Goal: Check status: Check status

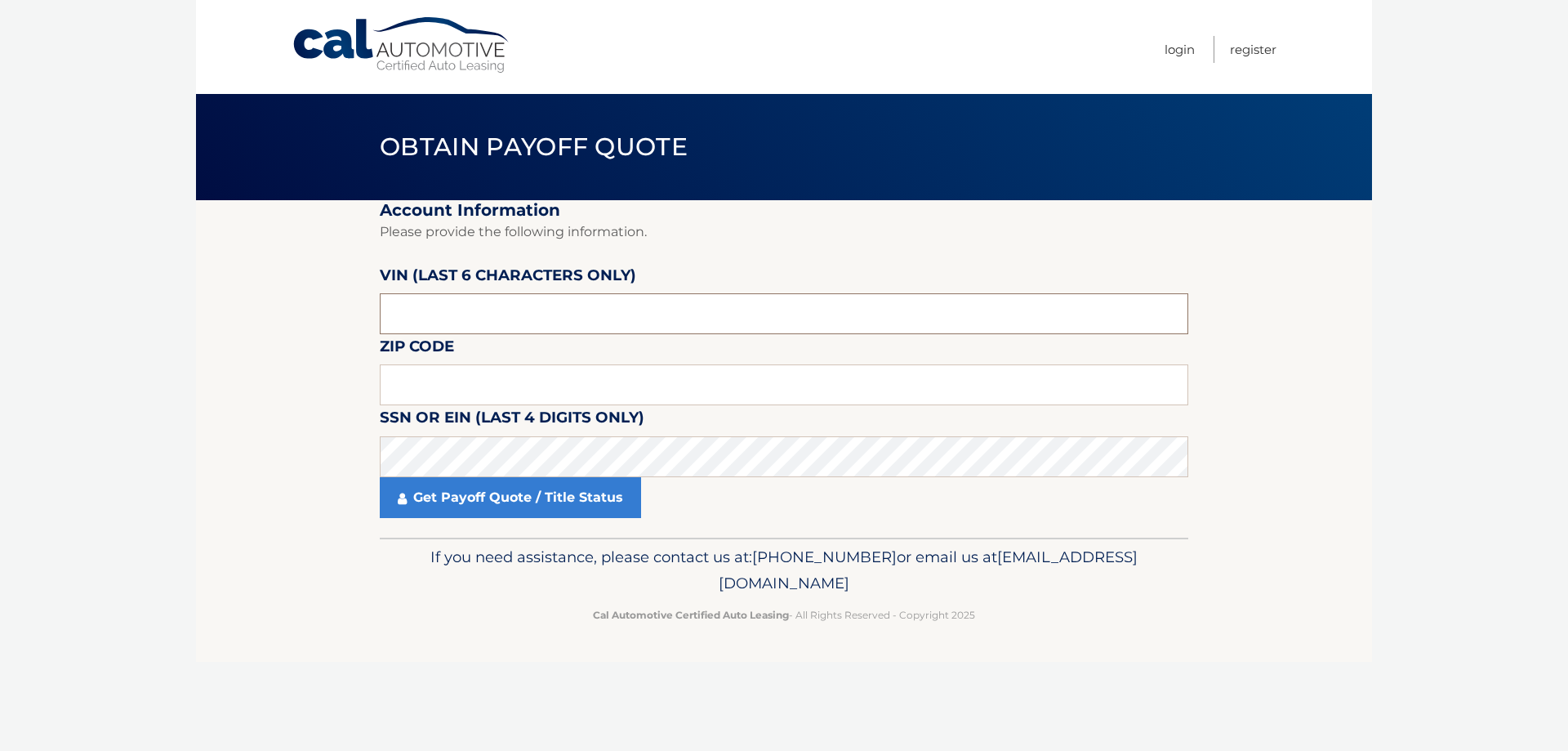
click at [457, 302] on input "text" at bounding box center [784, 314] width 808 height 41
drag, startPoint x: 463, startPoint y: 318, endPoint x: 352, endPoint y: 310, distance: 111.3
click at [352, 310] on section "Account Information Please provide the following information. [PERSON_NAME] (la…" at bounding box center [784, 368] width 1177 height 338
type input "830004"
click at [520, 369] on input "text" at bounding box center [784, 384] width 808 height 41
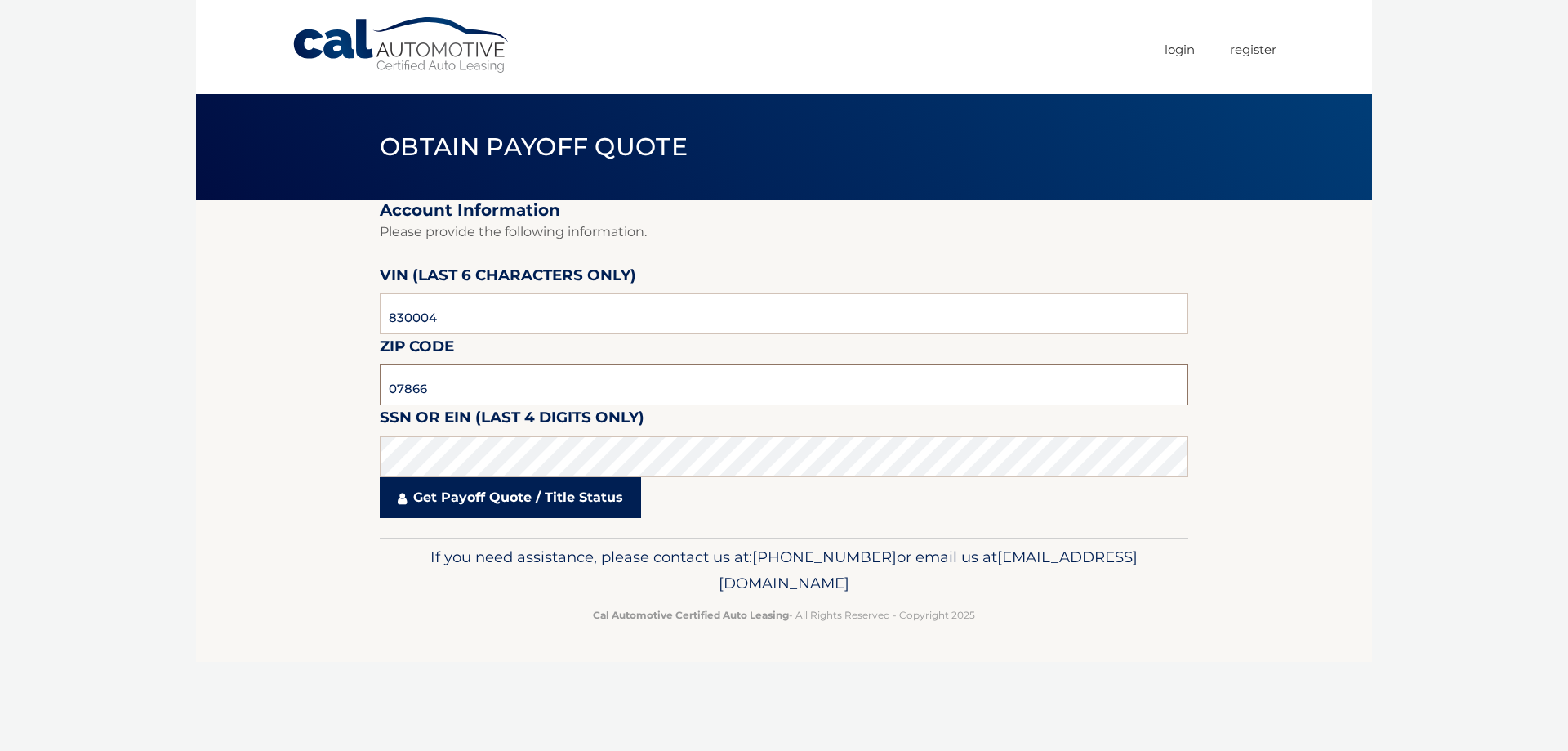
type input "07866"
click at [540, 501] on link "Get Payoff Quote / Title Status" at bounding box center [510, 497] width 262 height 41
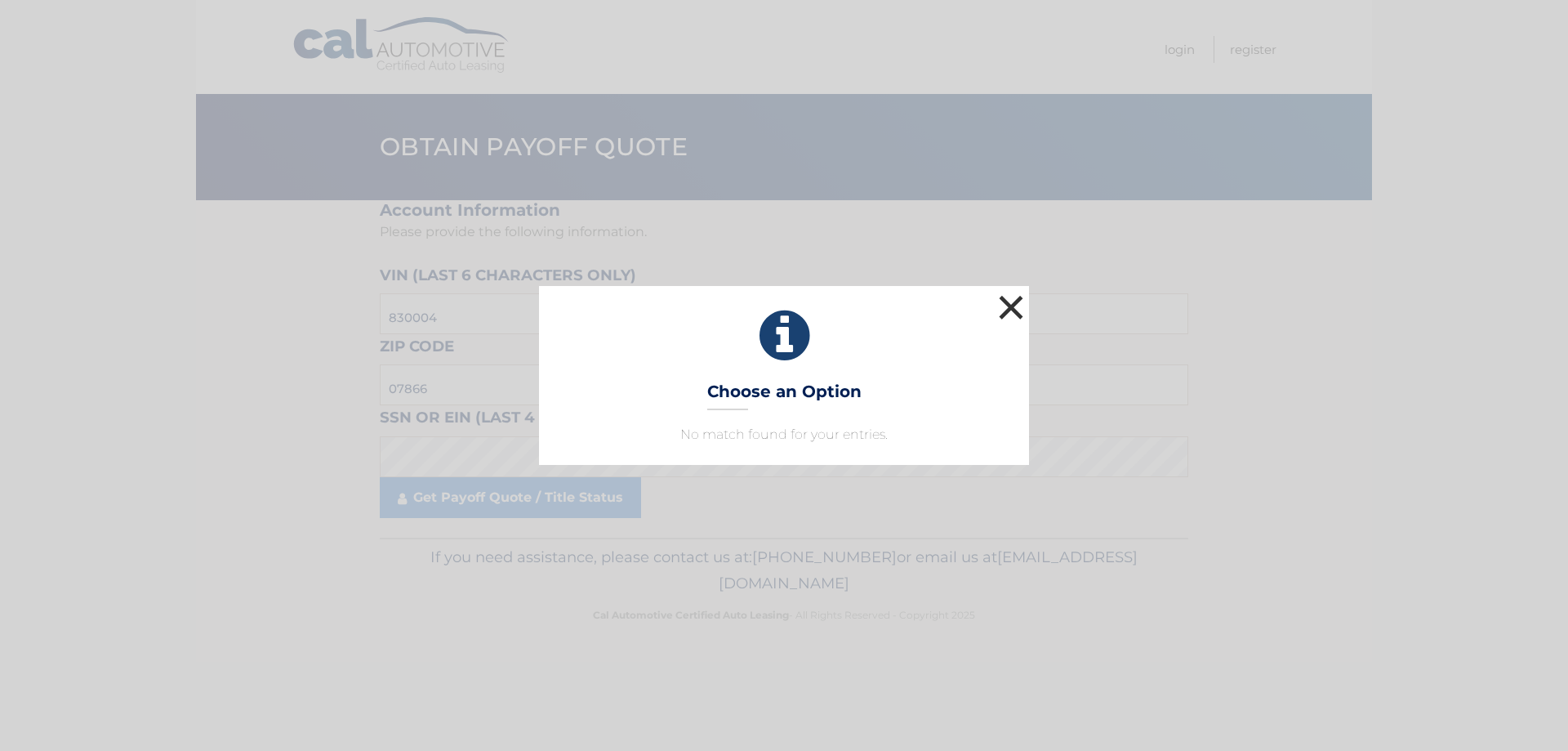
click at [1012, 311] on button "×" at bounding box center [1011, 307] width 33 height 33
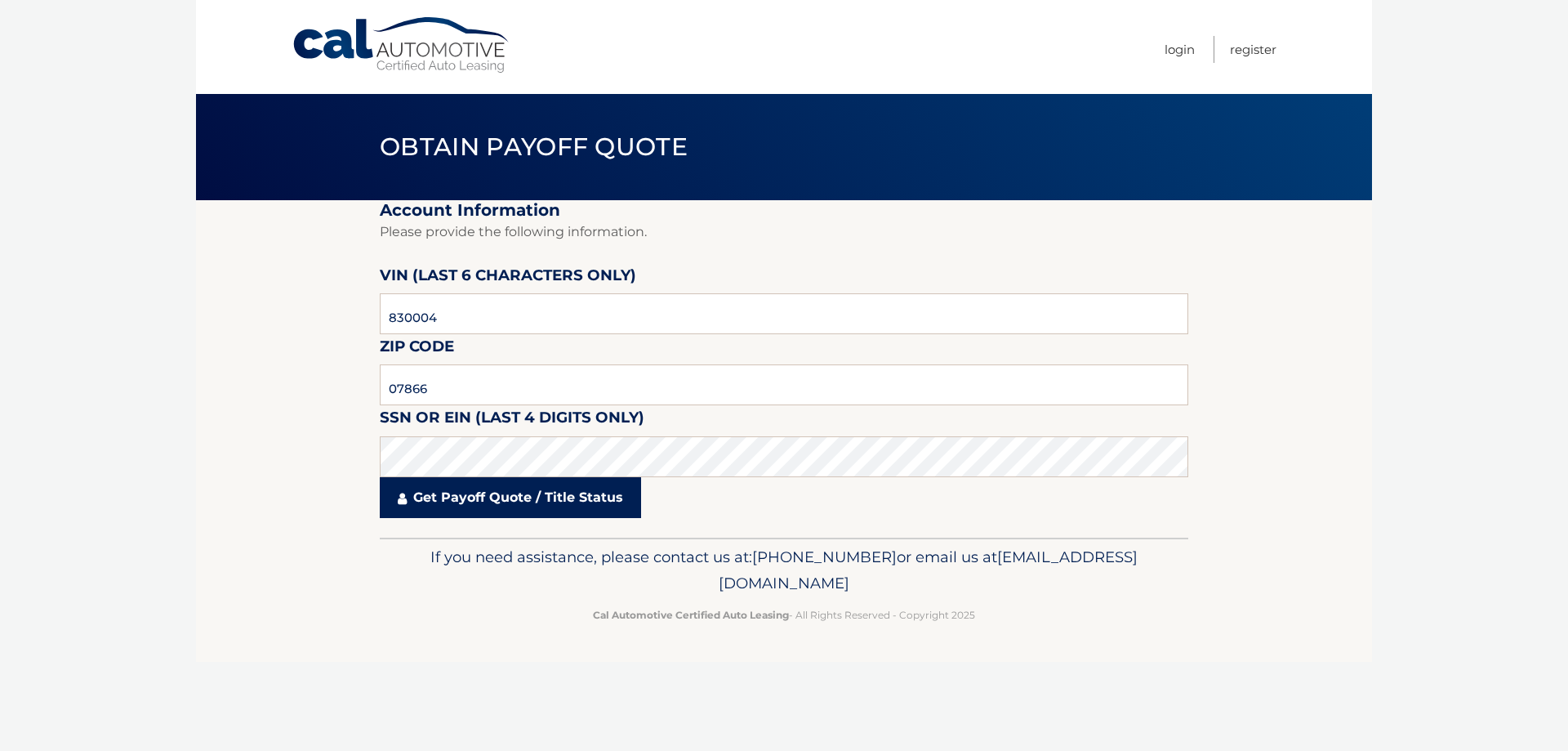
click at [583, 498] on link "Get Payoff Quote / Title Status" at bounding box center [510, 497] width 262 height 41
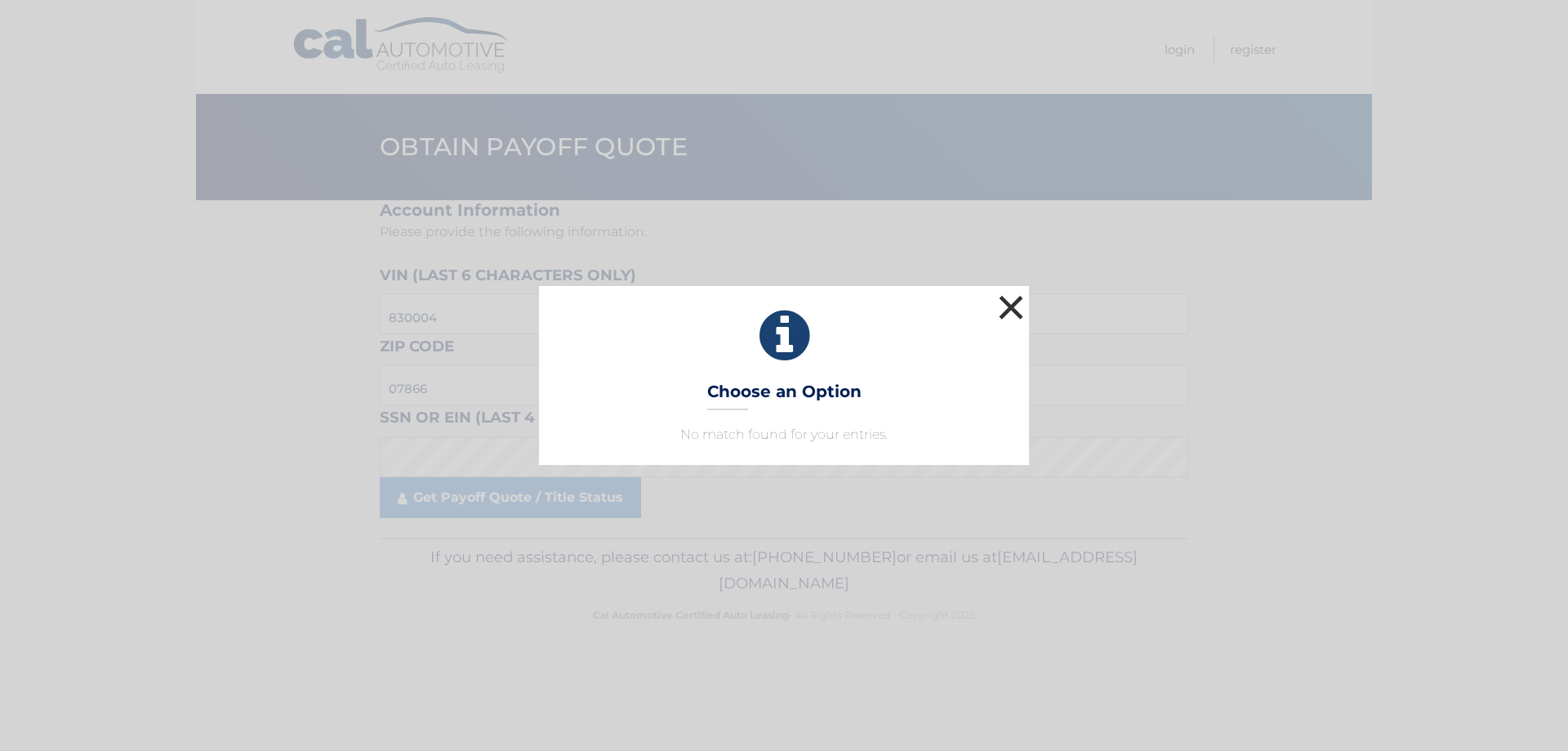
click at [1016, 300] on button "×" at bounding box center [1011, 307] width 33 height 33
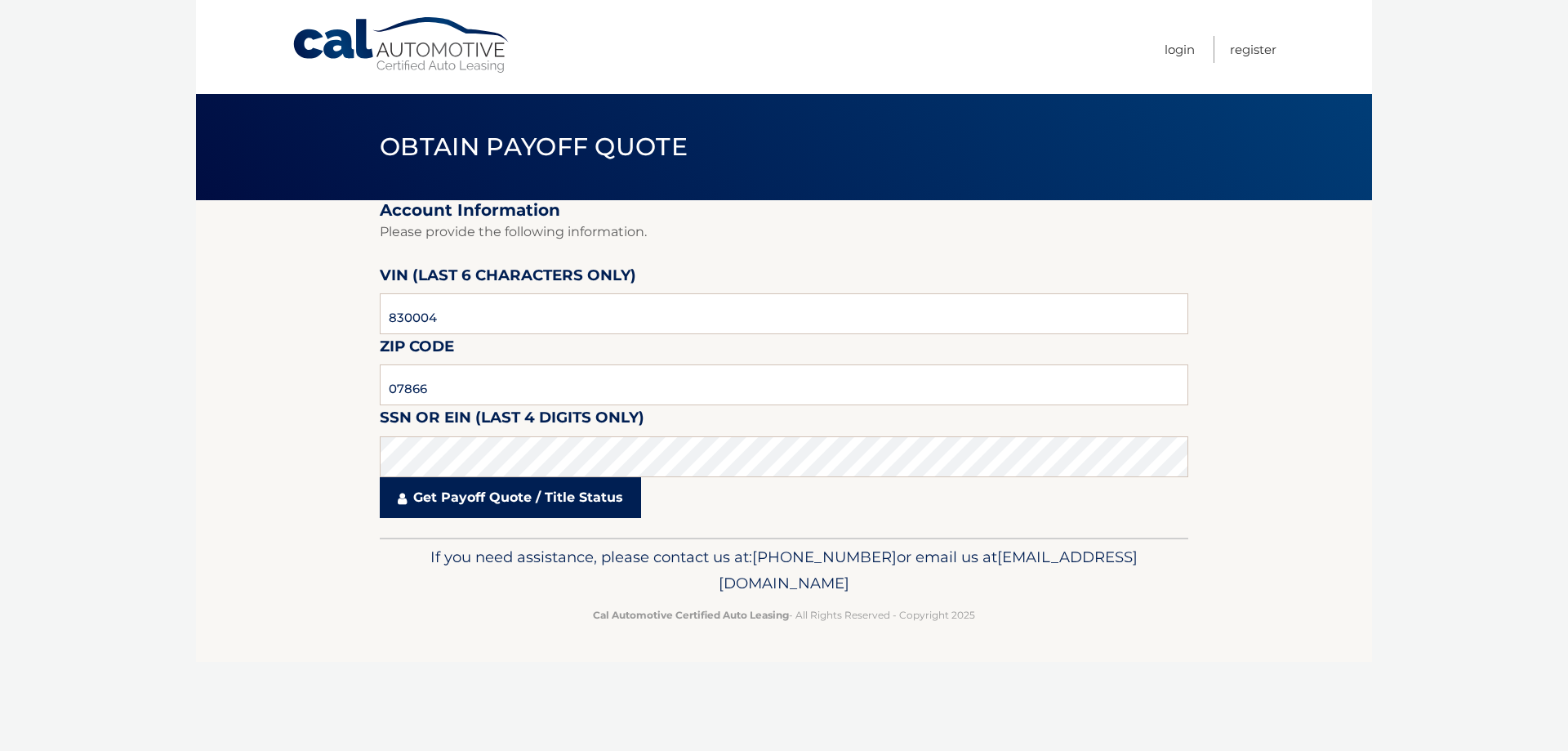
click at [433, 495] on link "Get Payoff Quote / Title Status" at bounding box center [510, 497] width 262 height 41
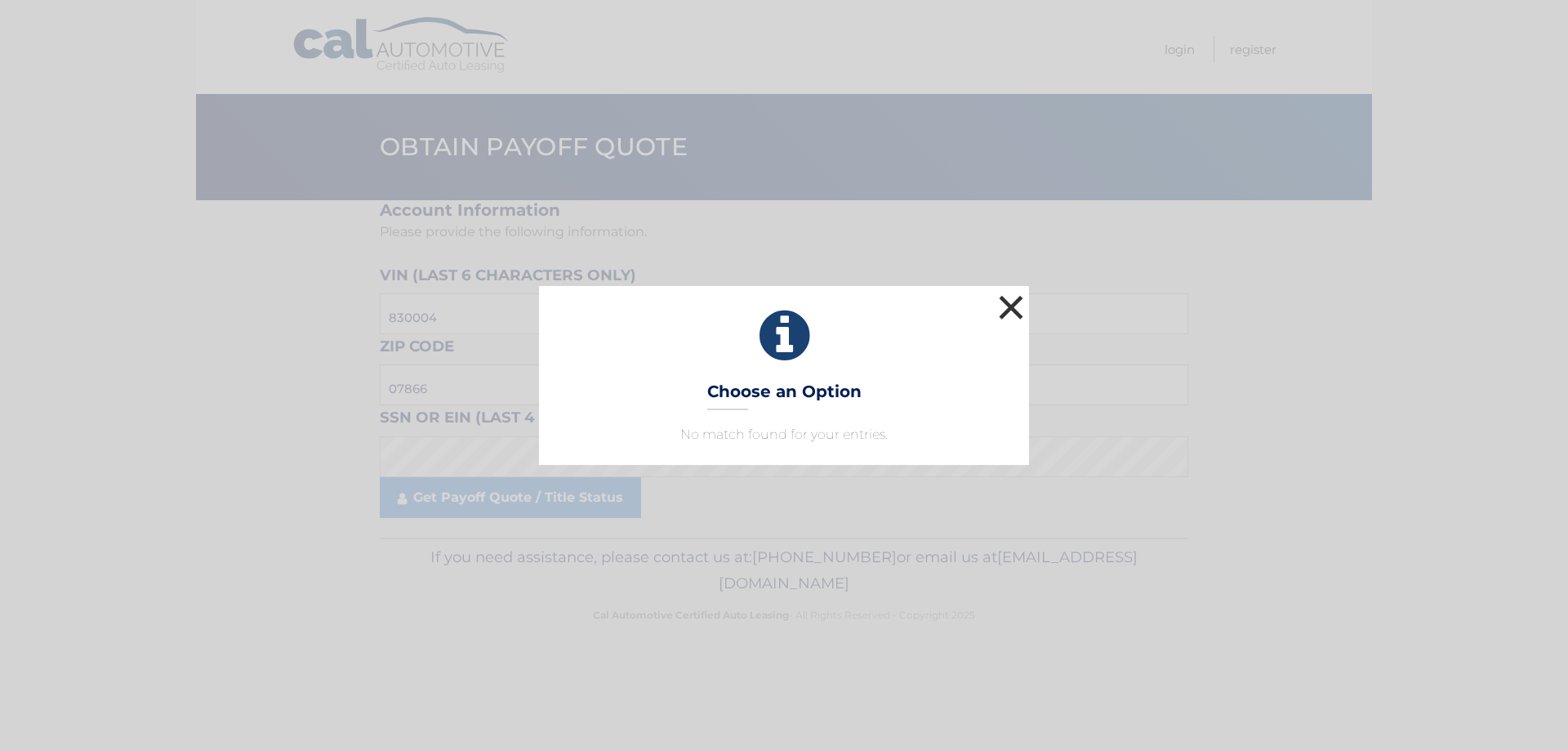
click at [1009, 311] on button "×" at bounding box center [1011, 307] width 33 height 33
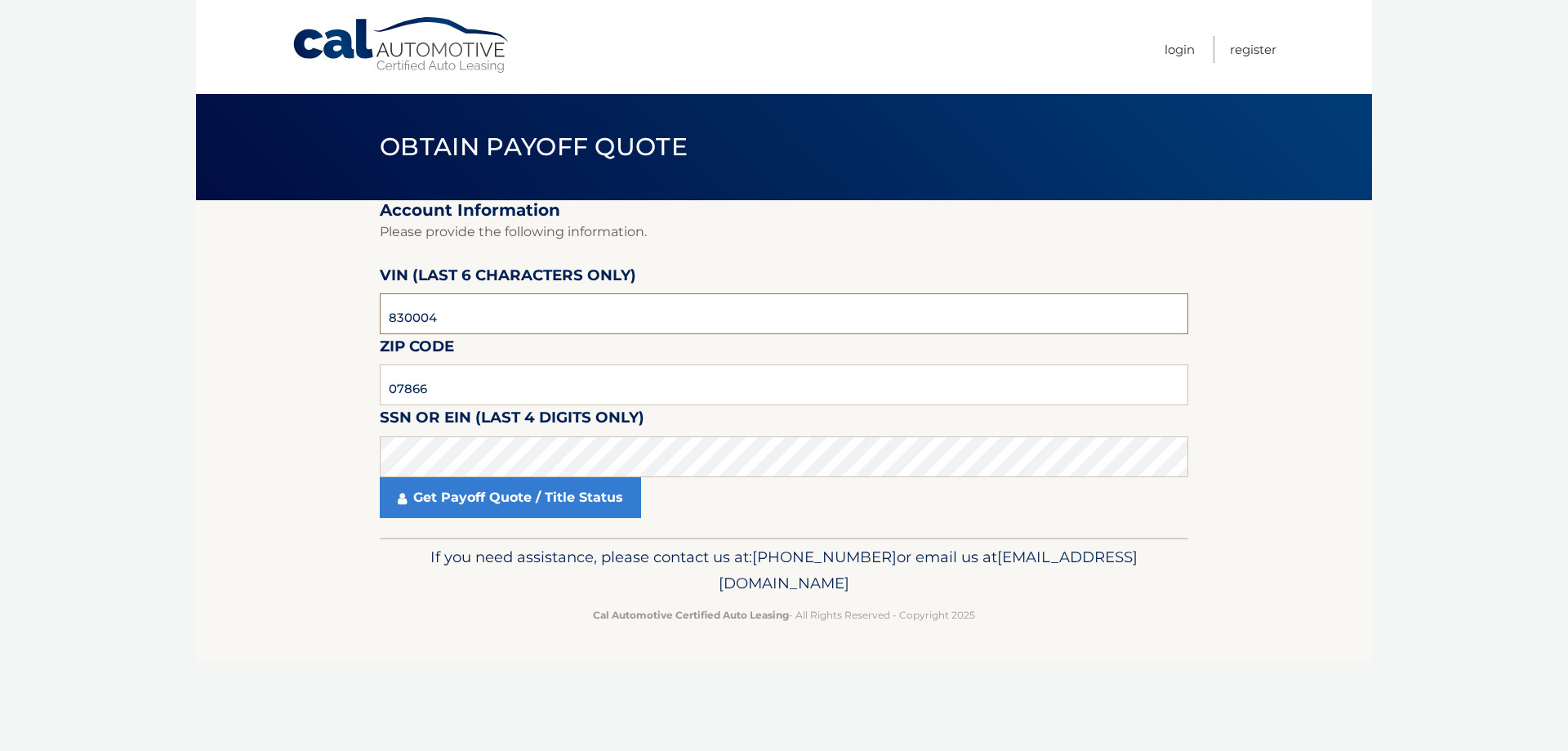
click at [397, 321] on input "830004" at bounding box center [784, 314] width 808 height 41
click at [390, 320] on input "830004" at bounding box center [784, 314] width 808 height 41
drag, startPoint x: 449, startPoint y: 325, endPoint x: 384, endPoint y: 319, distance: 65.3
click at [384, 319] on input "2*****" at bounding box center [784, 314] width 808 height 41
type input "283004"
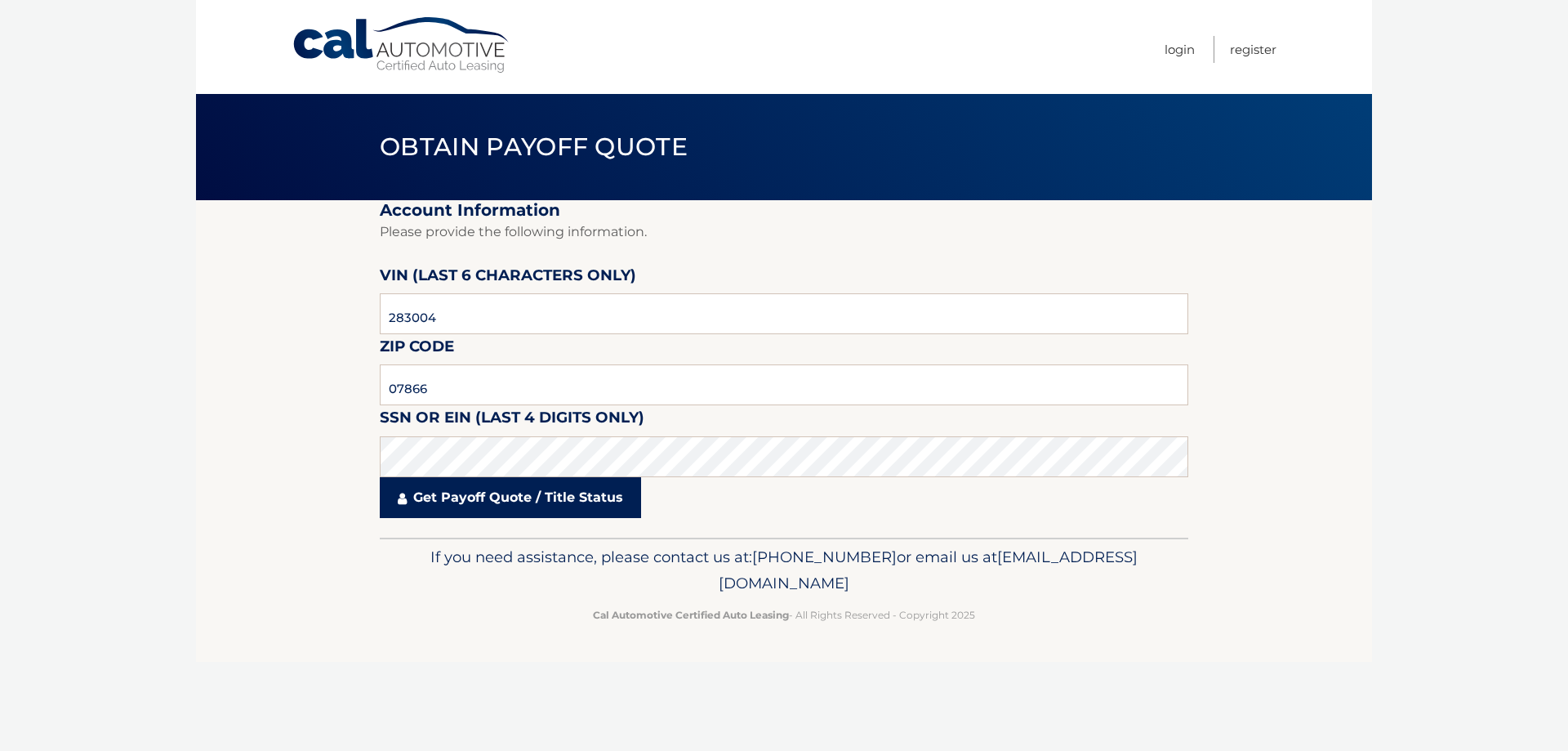
click at [469, 499] on link "Get Payoff Quote / Title Status" at bounding box center [510, 497] width 262 height 41
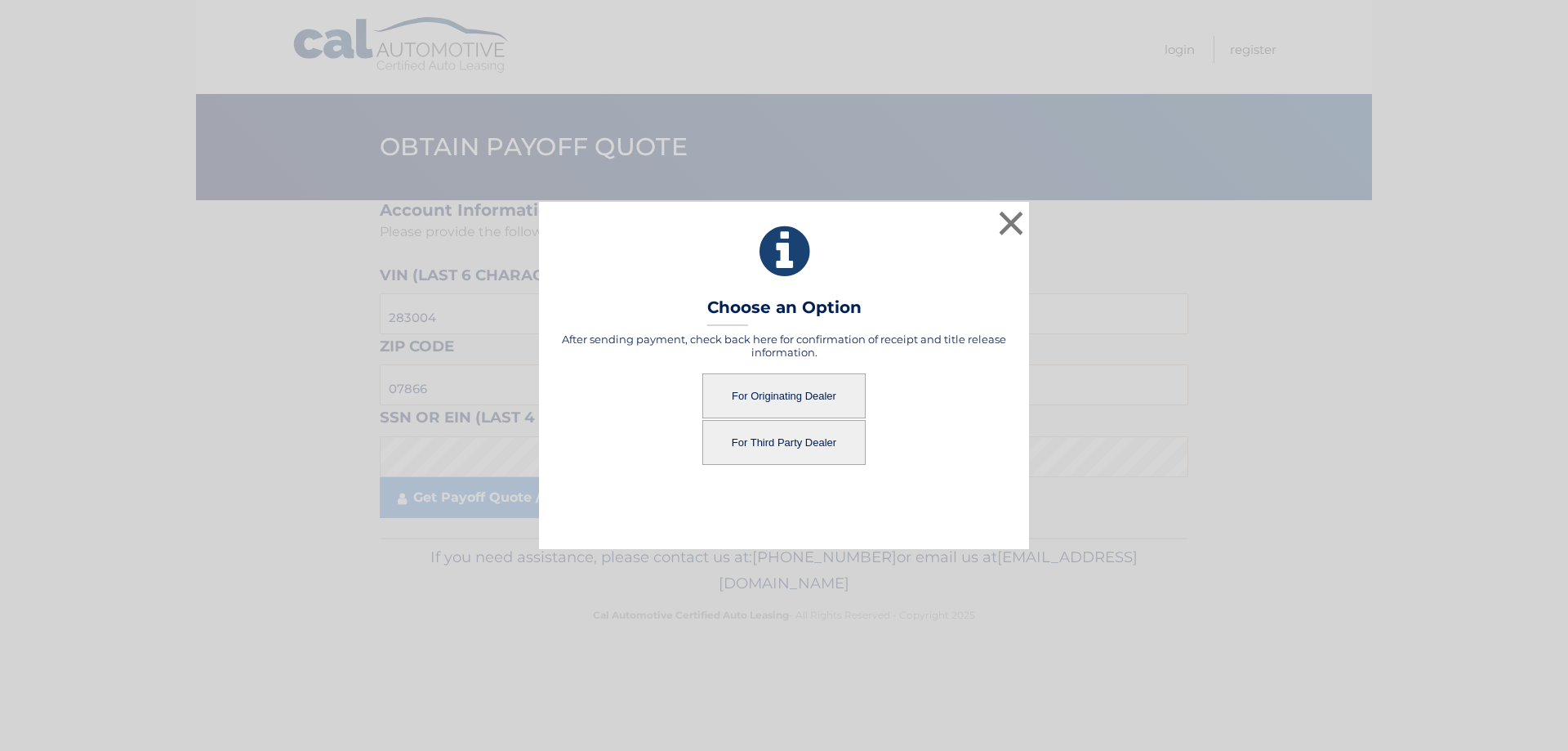
click at [764, 396] on button "For Originating Dealer" at bounding box center [784, 396] width 163 height 45
click at [805, 394] on button "For Originating Dealer" at bounding box center [784, 396] width 163 height 45
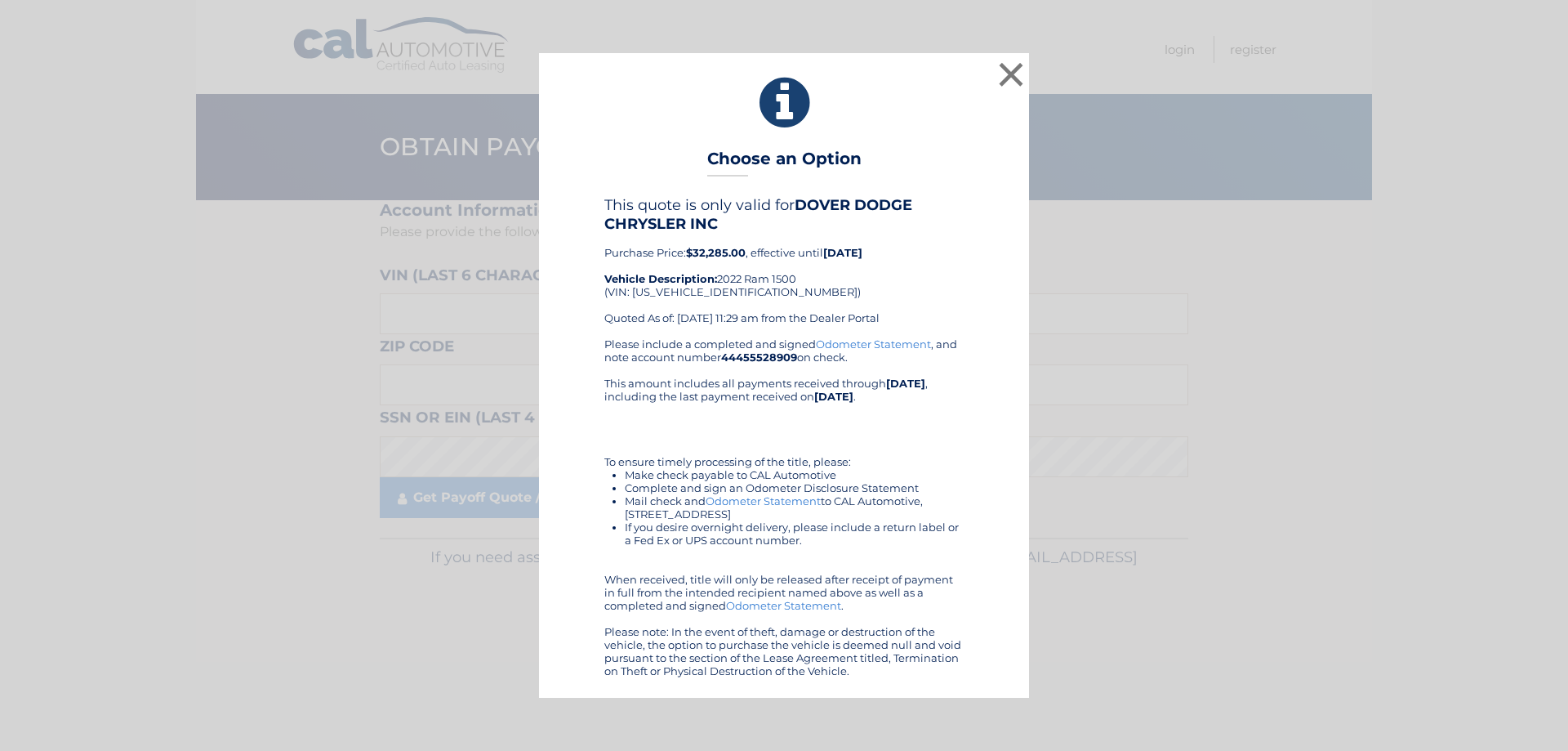
click at [833, 399] on body "× Choose an Option This quote is only valid for DOVER DODGE CHRYSLER INC Purcha…" at bounding box center [784, 376] width 1568 height 751
click at [1014, 73] on button "×" at bounding box center [1011, 74] width 33 height 33
